Goal: Task Accomplishment & Management: Manage account settings

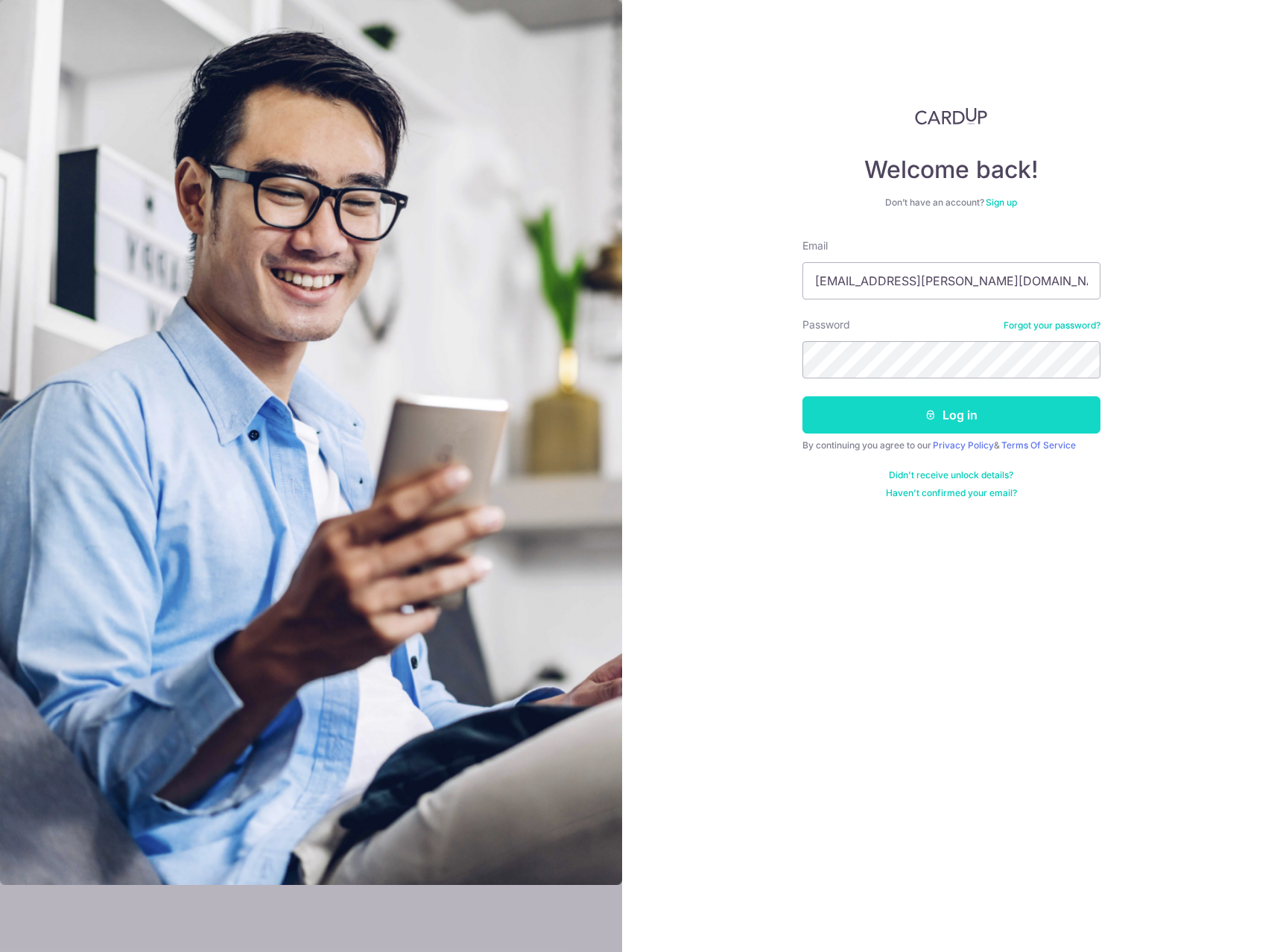
click at [940, 409] on button "Log in" at bounding box center [951, 415] width 298 height 37
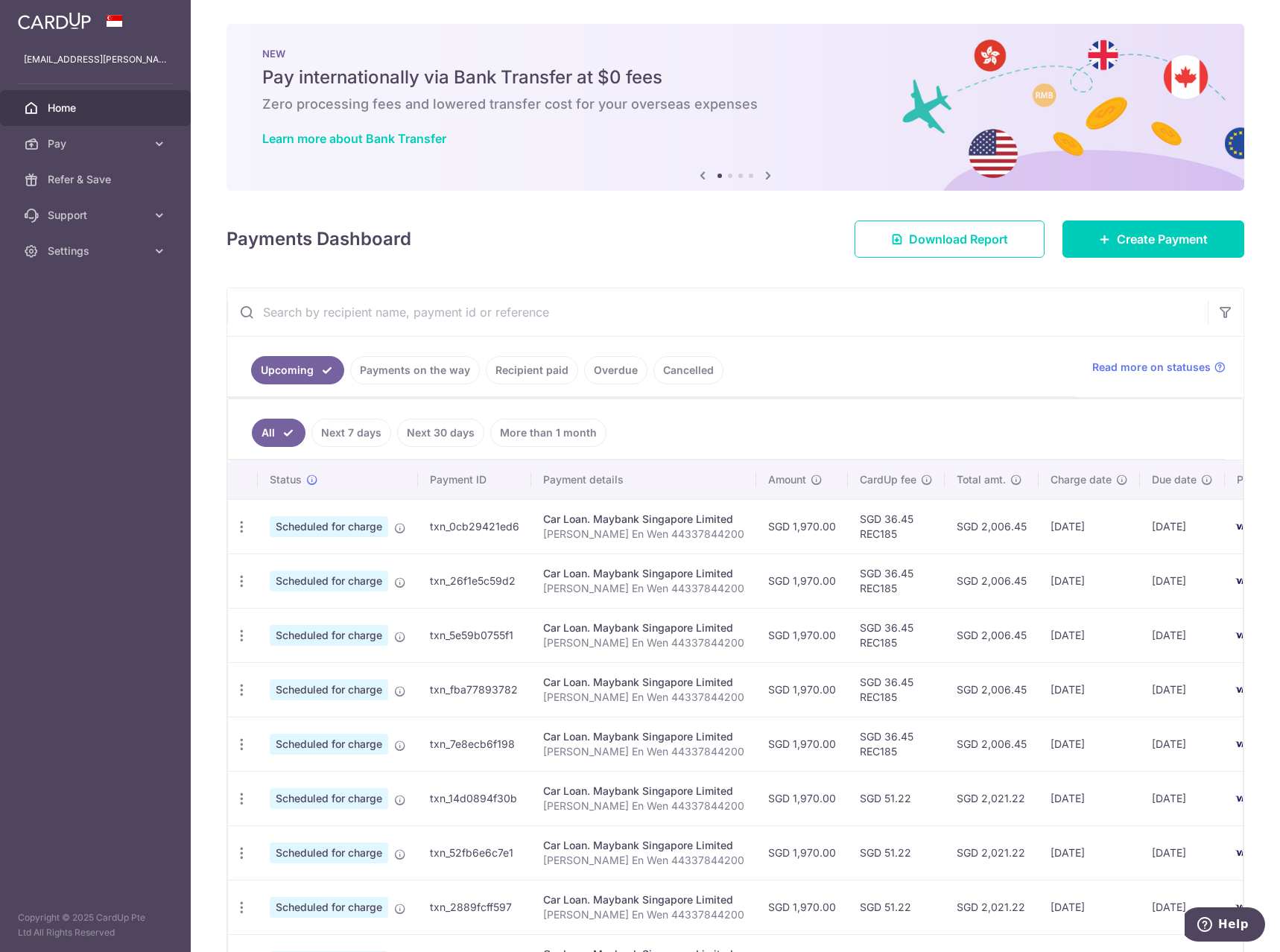
click at [715, 286] on div "× Pause Schedule Pause all future payments in this series Pause just this one p…" at bounding box center [735, 476] width 1090 height 952
